Goal: Find specific page/section: Find specific page/section

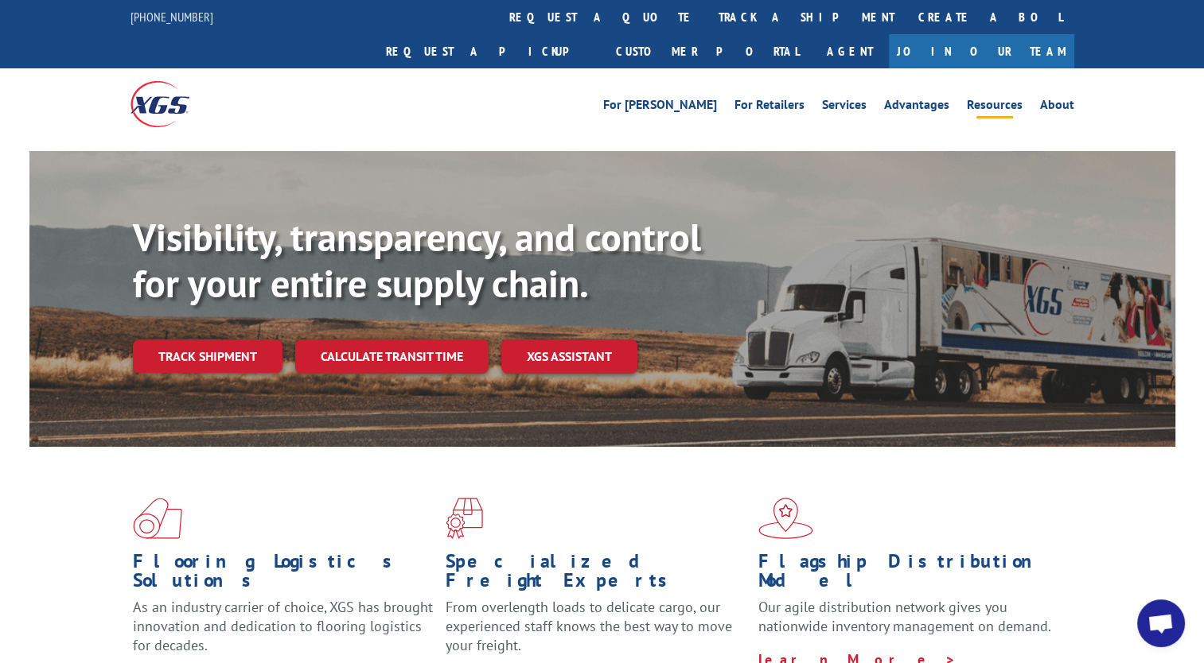
click at [993, 99] on link "Resources" at bounding box center [994, 108] width 56 height 18
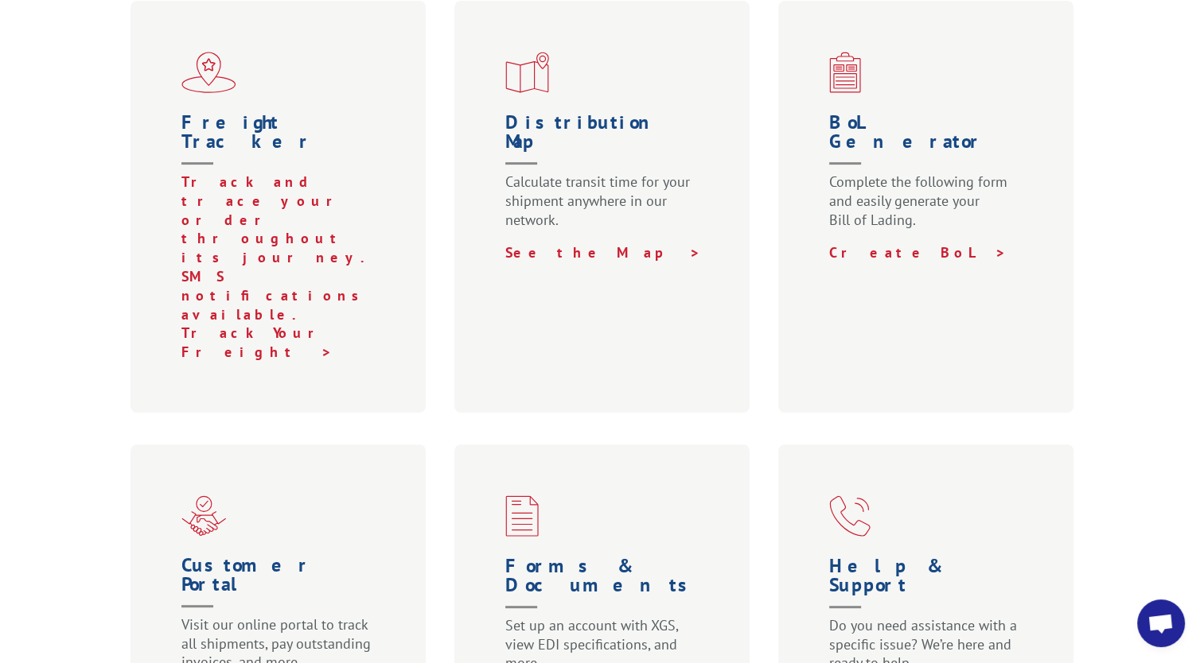
scroll to position [626, 0]
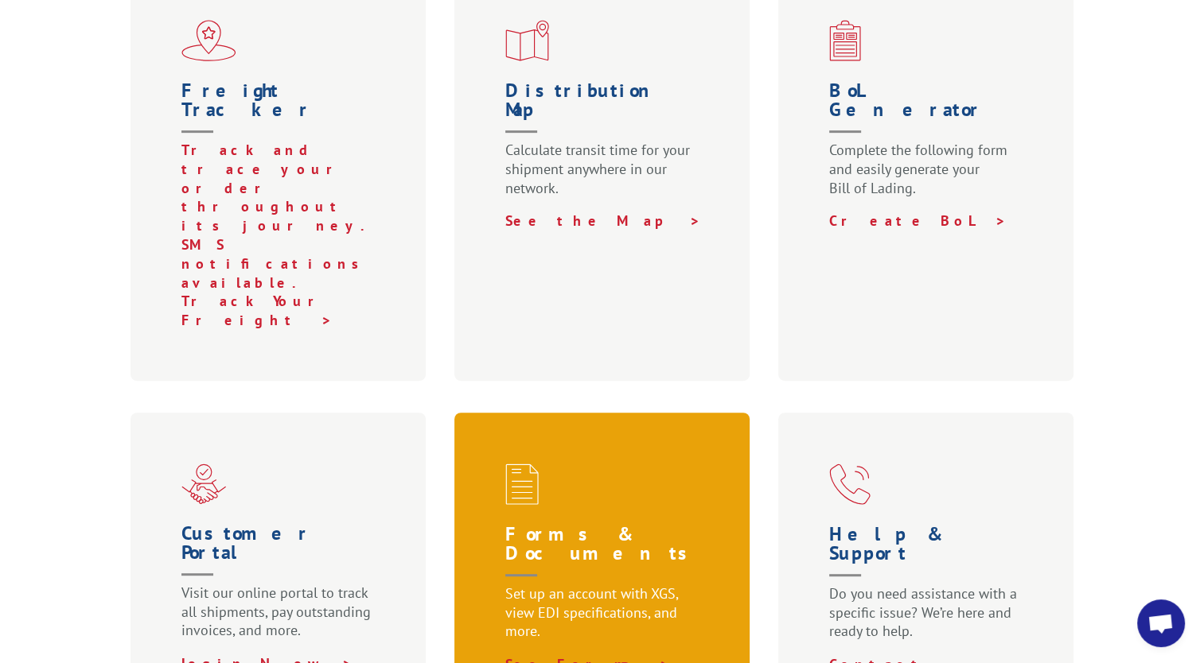
click at [557, 464] on span at bounding box center [605, 484] width 200 height 41
